Goal: Information Seeking & Learning: Learn about a topic

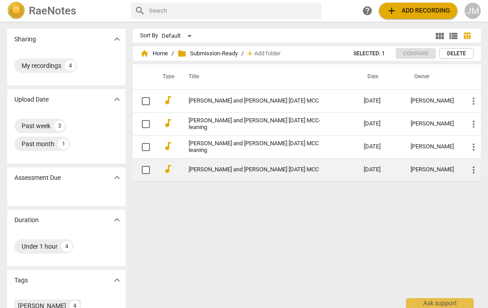
click at [214, 170] on link "[PERSON_NAME] and [PERSON_NAME] [DATE] MCC" at bounding box center [260, 170] width 143 height 7
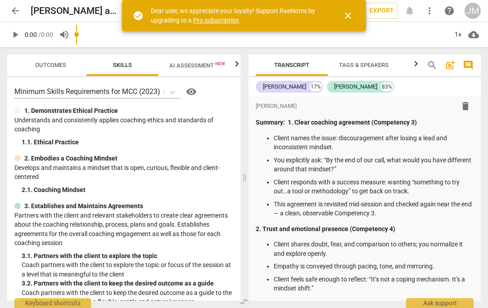
click at [353, 16] on span "close" at bounding box center [348, 15] width 11 height 11
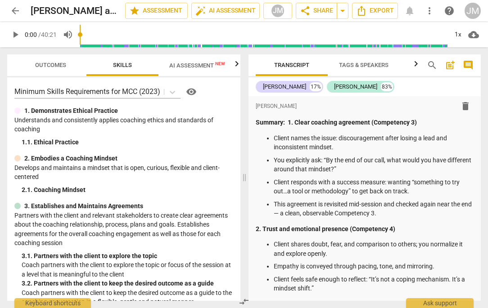
click at [301, 67] on span "Transcript" at bounding box center [291, 65] width 35 height 7
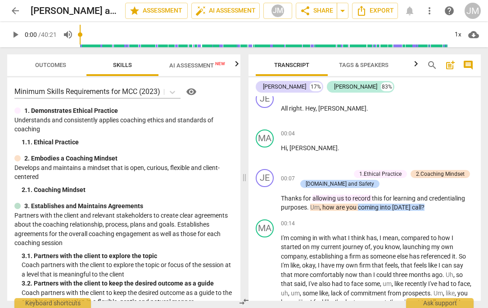
scroll to position [821, 0]
click at [262, 119] on span "play_arrow" at bounding box center [265, 113] width 11 height 11
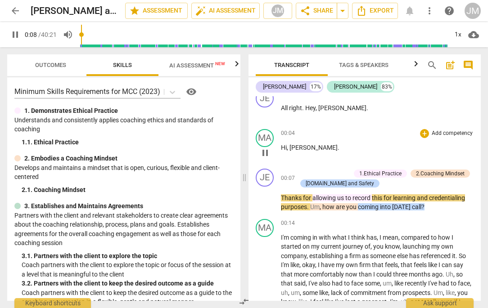
click at [265, 158] on span "pause" at bounding box center [265, 153] width 11 height 11
click at [296, 112] on span "right" at bounding box center [295, 107] width 13 height 7
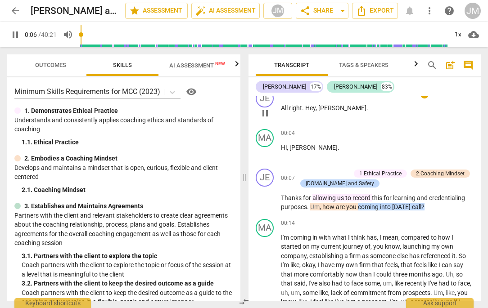
click at [348, 113] on p "All right . Hey , [PERSON_NAME] ." at bounding box center [377, 108] width 193 height 9
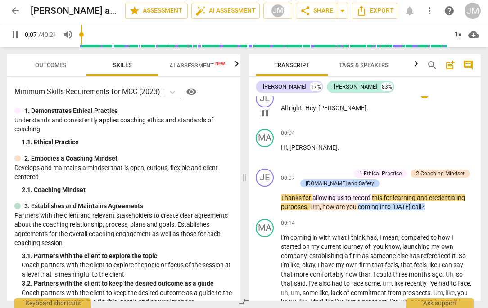
type input "8"
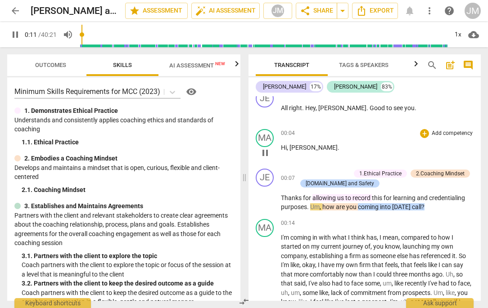
click at [315, 153] on p "Hi , [PERSON_NAME] ." at bounding box center [377, 147] width 193 height 9
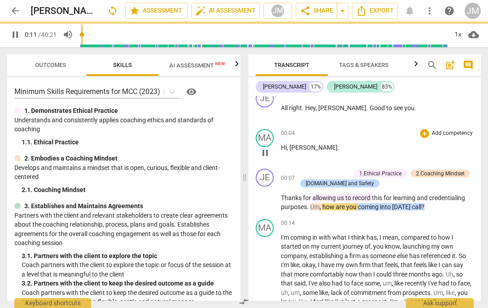
type input "12"
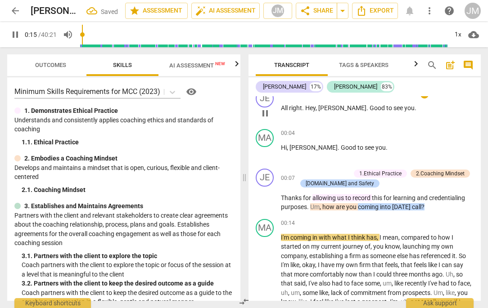
click at [283, 112] on span "All" at bounding box center [285, 107] width 8 height 7
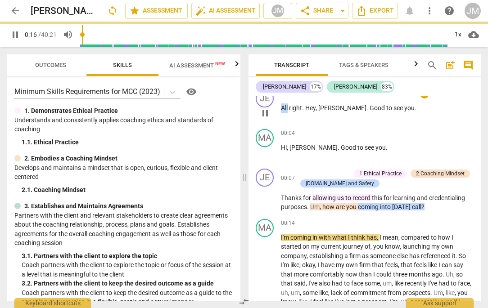
click at [283, 112] on span "All" at bounding box center [285, 107] width 8 height 7
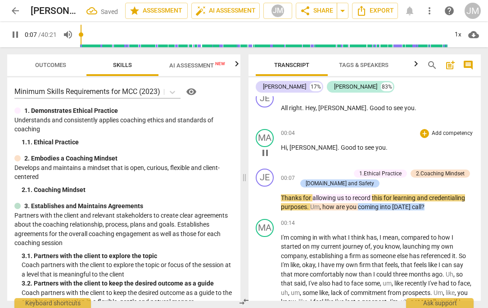
click at [341, 151] on span "Good" at bounding box center [349, 147] width 17 height 7
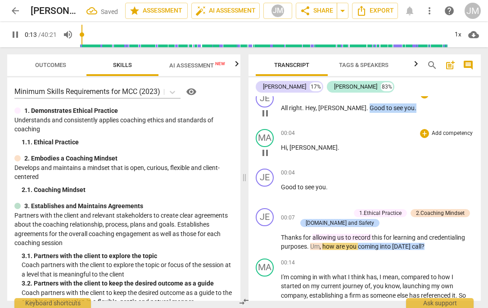
drag, startPoint x: 393, startPoint y: 117, endPoint x: 346, endPoint y: 115, distance: 46.4
click at [346, 113] on p "All right . Hey , [PERSON_NAME] . Good to see you ." at bounding box center [377, 108] width 193 height 9
type input "14"
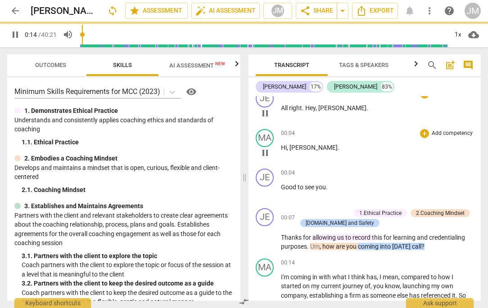
click at [317, 153] on p "Hi , [PERSON_NAME] ." at bounding box center [377, 147] width 193 height 9
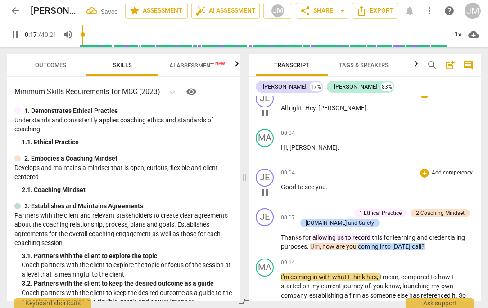
click at [330, 192] on p "Good to see you ." at bounding box center [377, 187] width 193 height 9
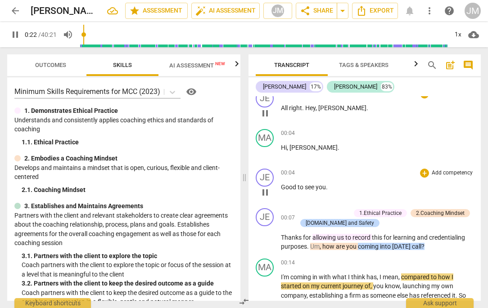
click at [329, 192] on p "Good to see you ." at bounding box center [377, 187] width 193 height 9
click at [331, 192] on p "Good to see you ." at bounding box center [377, 187] width 193 height 9
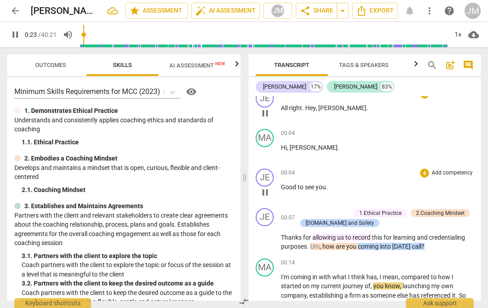
click at [266, 198] on span "pause" at bounding box center [265, 192] width 11 height 11
click at [316, 153] on p "Hi , [PERSON_NAME] ." at bounding box center [377, 147] width 193 height 9
click at [265, 158] on span "play_arrow" at bounding box center [265, 153] width 11 height 11
click at [315, 153] on p "Hi , [PERSON_NAME] ." at bounding box center [377, 147] width 193 height 9
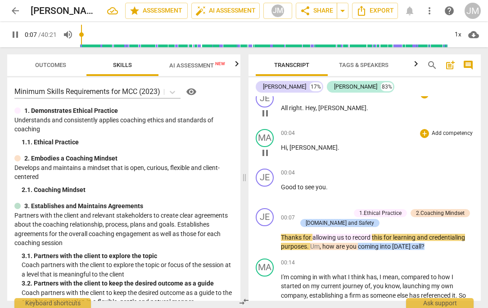
type input "8"
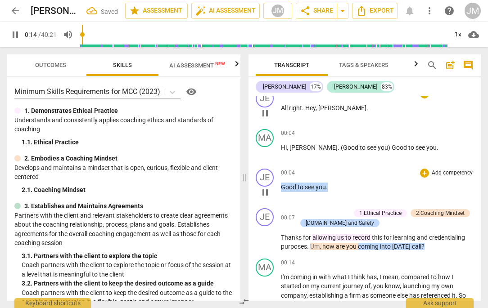
drag, startPoint x: 330, startPoint y: 194, endPoint x: 273, endPoint y: 195, distance: 57.2
click at [273, 195] on div "JE play_arrow pause 00:04 + Add competency keyboard_arrow_right Good to see you…" at bounding box center [365, 185] width 232 height 40
type input "15"
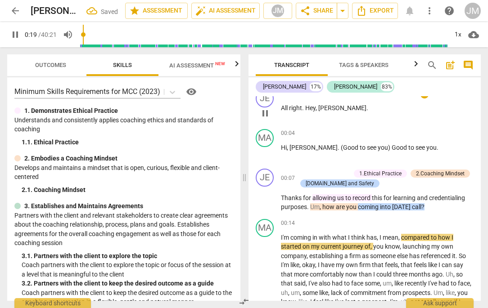
click at [283, 112] on span "All" at bounding box center [285, 107] width 8 height 7
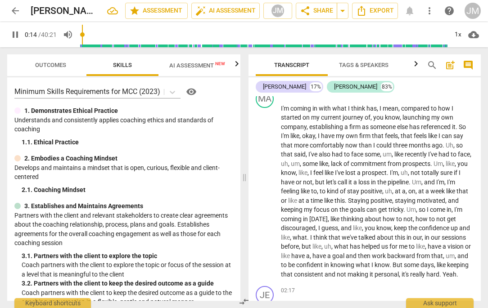
scroll to position [951, 0]
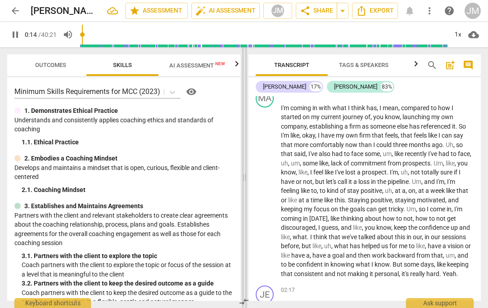
click at [244, 176] on span at bounding box center [244, 177] width 5 height 261
click at [243, 176] on span at bounding box center [244, 177] width 5 height 261
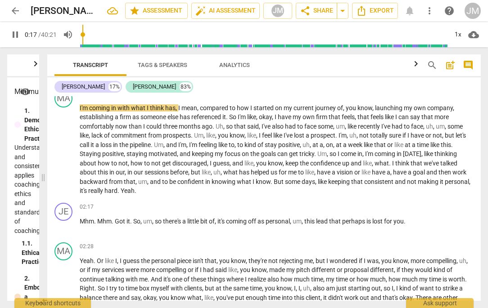
scroll to position [719, 0]
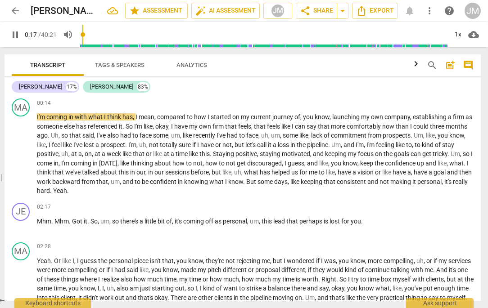
drag, startPoint x: 243, startPoint y: 176, endPoint x: -23, endPoint y: 152, distance: 266.7
click at [0, 0] on html "arrow_back [PERSON_NAME] and [PERSON_NAME] [DATE] MCC edit star Assessment auto…" at bounding box center [244, 0] width 488 height 0
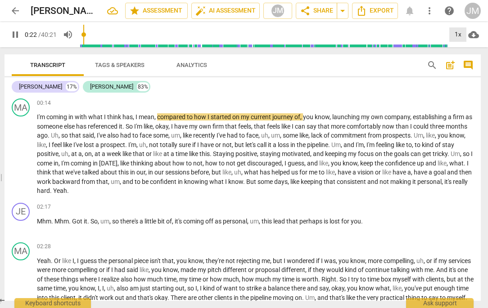
click at [460, 32] on div "1x" at bounding box center [457, 34] width 17 height 14
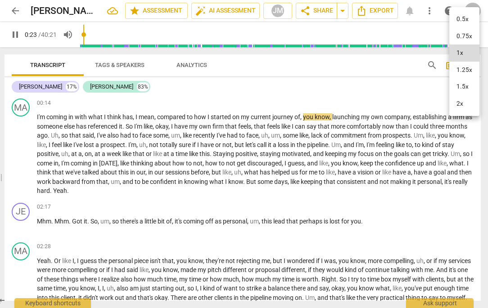
click at [464, 35] on li "0.75x" at bounding box center [464, 36] width 30 height 17
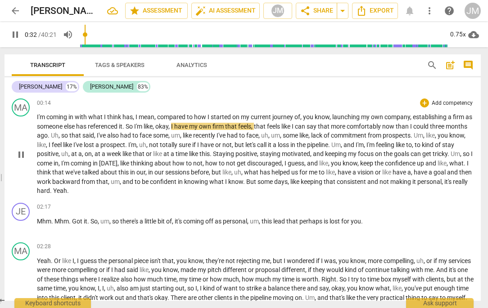
click at [21, 157] on span "pause" at bounding box center [21, 154] width 11 height 11
type input "33"
click at [453, 116] on span "a" at bounding box center [450, 116] width 5 height 7
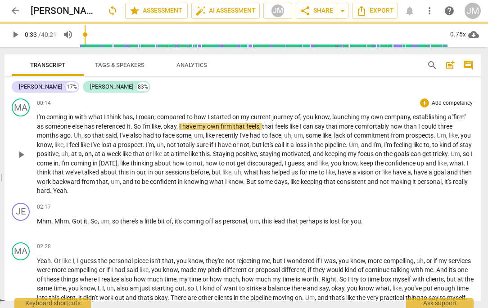
click at [142, 123] on span "So" at bounding box center [138, 126] width 9 height 7
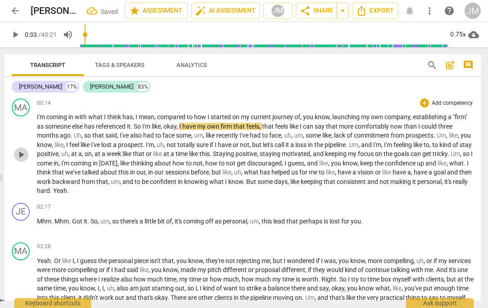
click at [20, 153] on span "play_arrow" at bounding box center [21, 154] width 11 height 11
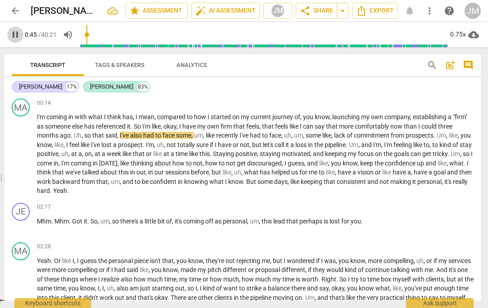
click at [13, 31] on span "pause" at bounding box center [15, 34] width 11 height 11
type input "46"
